Goal: Find specific page/section: Find specific page/section

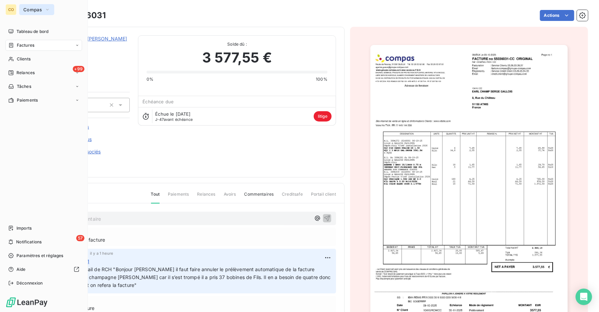
click at [37, 11] on span "Compas" at bounding box center [32, 9] width 19 height 5
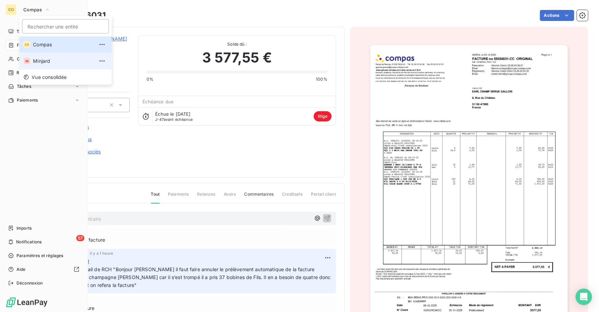
click at [50, 61] on span "Minjard" at bounding box center [63, 61] width 61 height 7
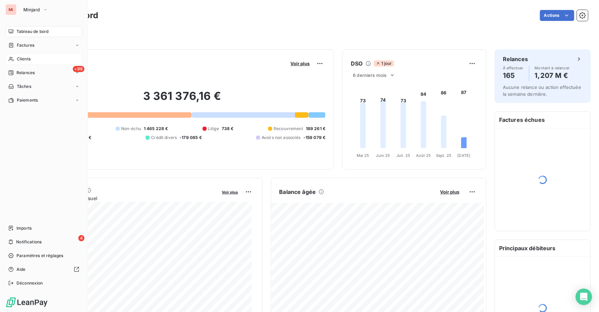
click at [35, 62] on div "Clients" at bounding box center [43, 59] width 77 height 11
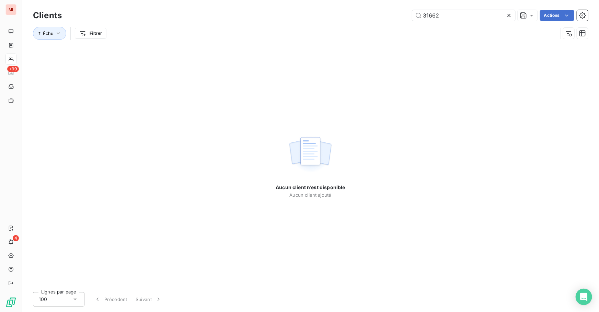
drag, startPoint x: 444, startPoint y: 16, endPoint x: 336, endPoint y: 7, distance: 107.9
click at [336, 7] on div "Clients 31662 Actions Échu Filtrer" at bounding box center [310, 22] width 577 height 44
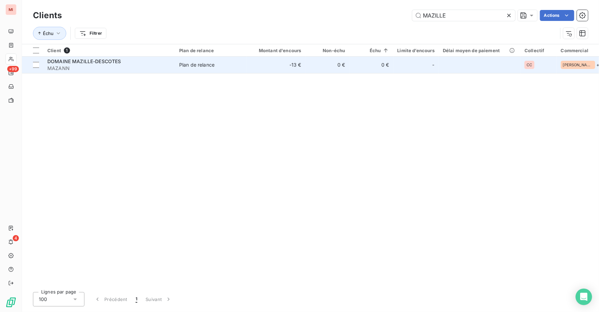
type input "MAZILLE"
click at [164, 71] on span "MAZANN" at bounding box center [109, 68] width 124 height 7
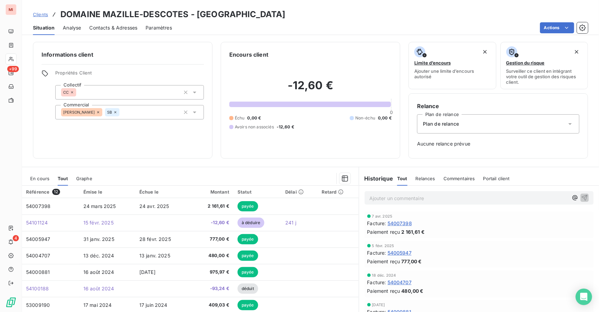
click at [39, 179] on span "En cours" at bounding box center [39, 178] width 19 height 5
